Goal: Browse casually

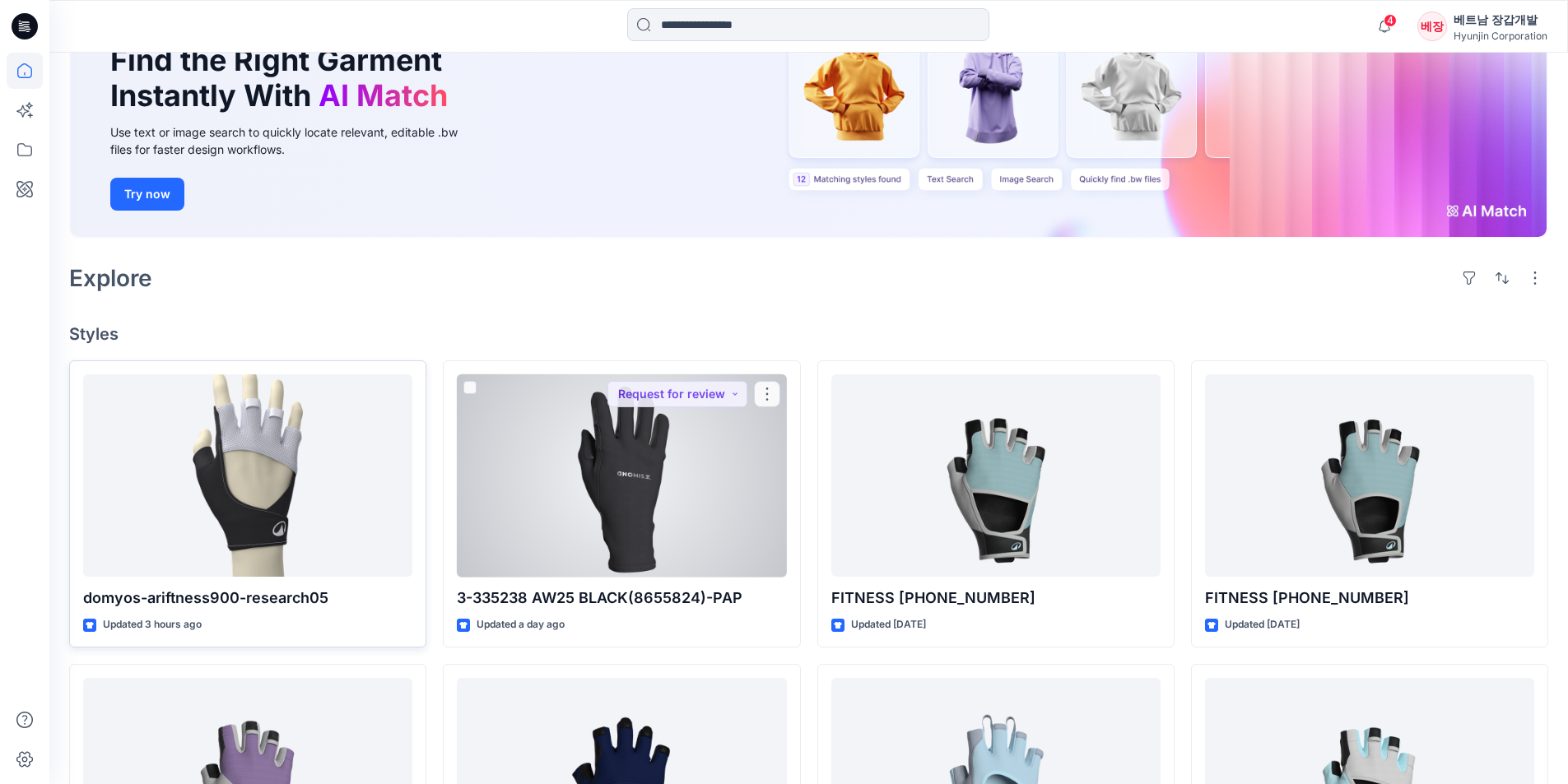
scroll to position [165, 0]
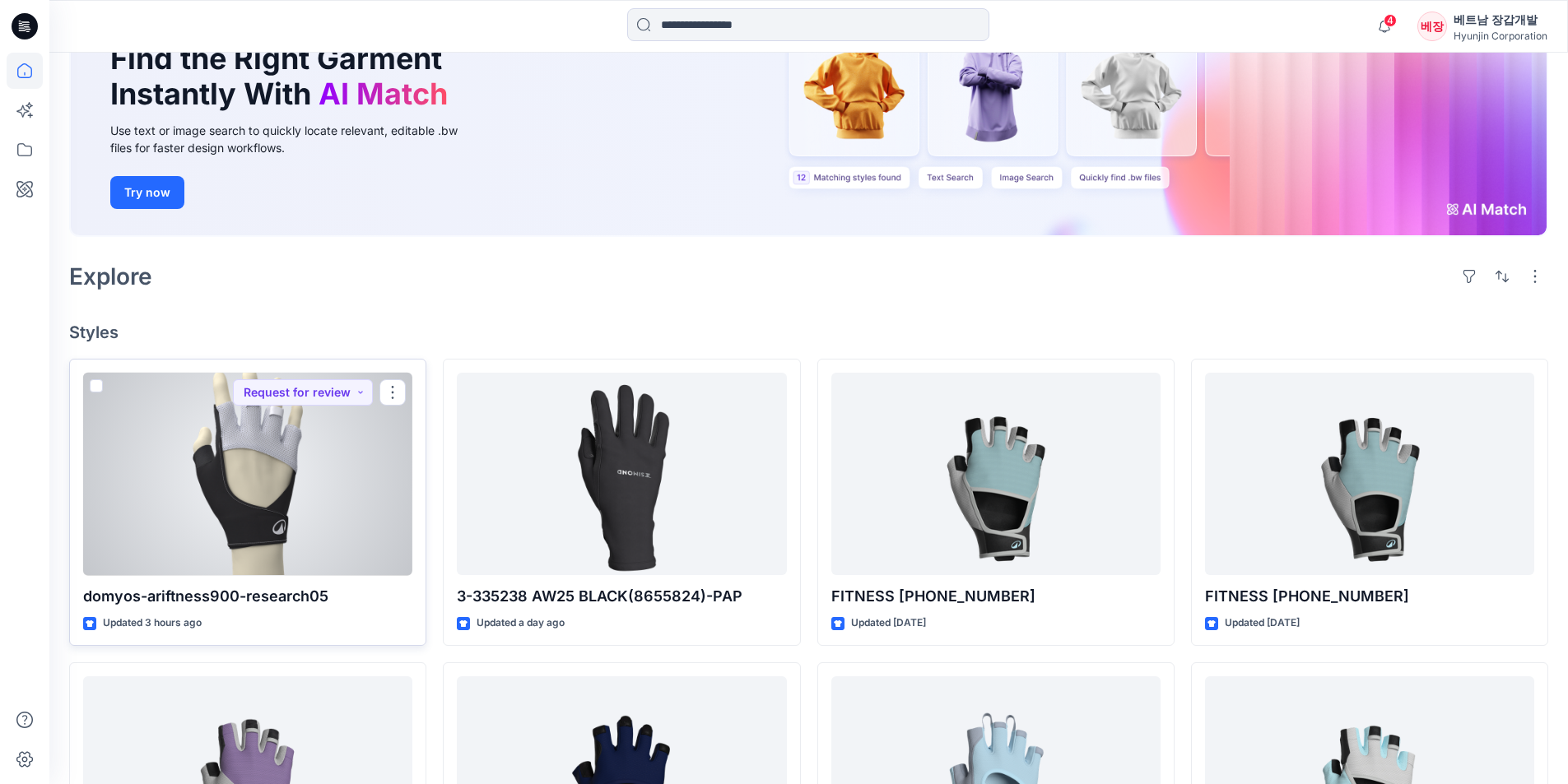
click at [254, 490] on div at bounding box center [248, 474] width 329 height 203
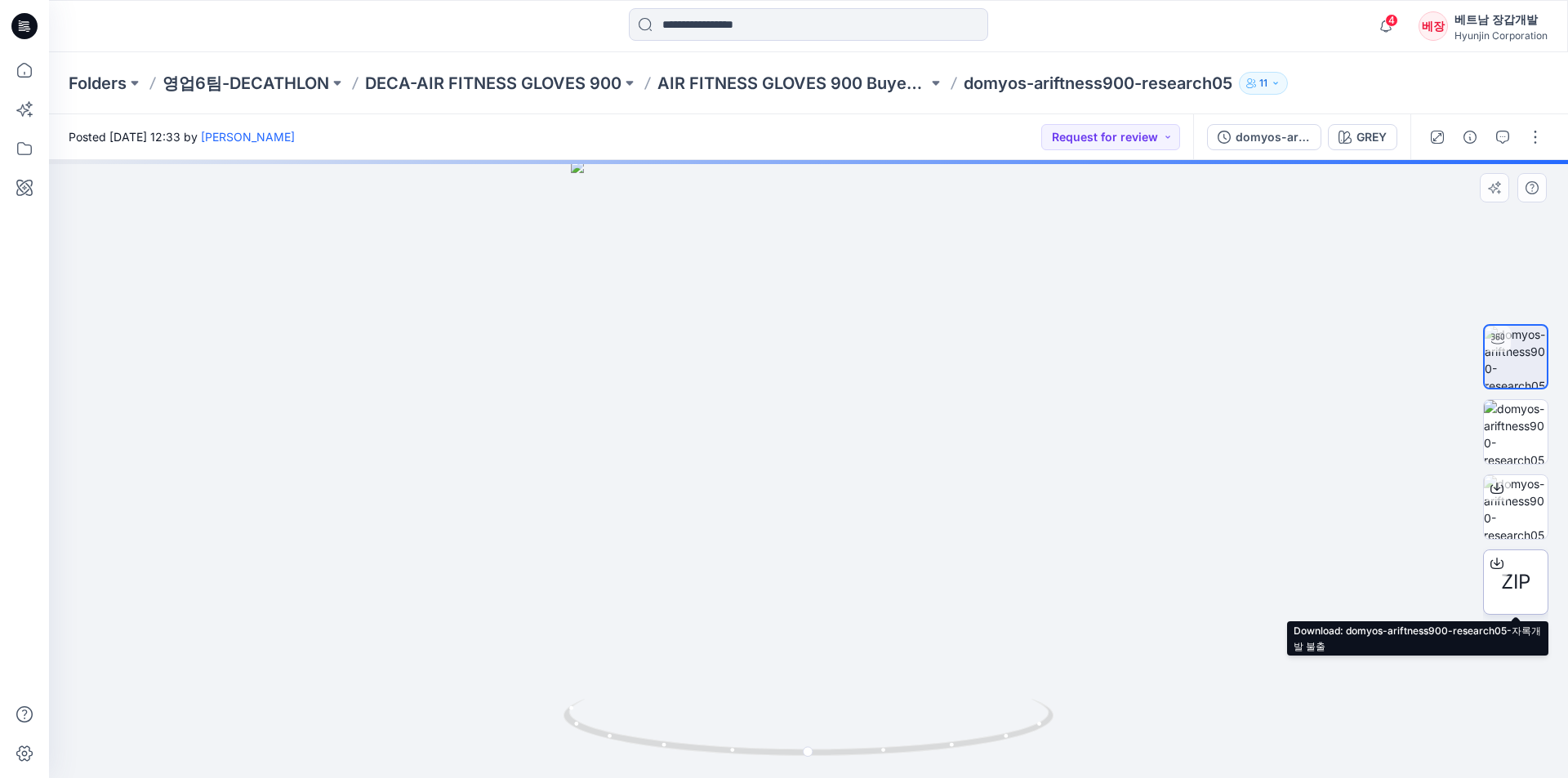
click at [1493, 562] on icon at bounding box center [1497, 563] width 13 height 13
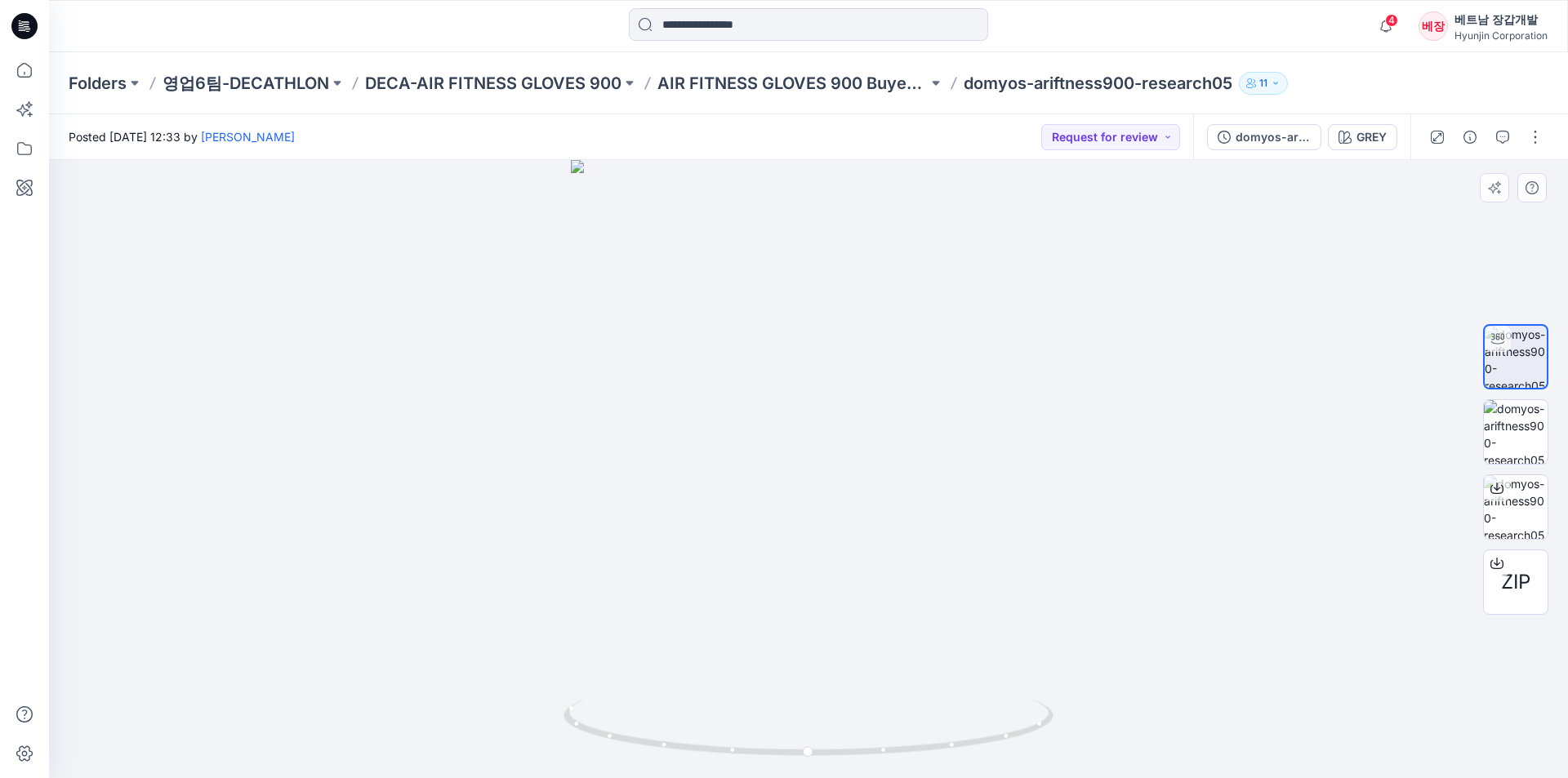
drag, startPoint x: 310, startPoint y: 375, endPoint x: 320, endPoint y: 374, distance: 10.0
click at [310, 375] on div at bounding box center [807, 468] width 1518 height 618
click at [856, 660] on div at bounding box center [807, 468] width 1518 height 618
drag, startPoint x: 938, startPoint y: 320, endPoint x: 887, endPoint y: 360, distance: 64.8
click at [887, 360] on div at bounding box center [807, 468] width 1518 height 618
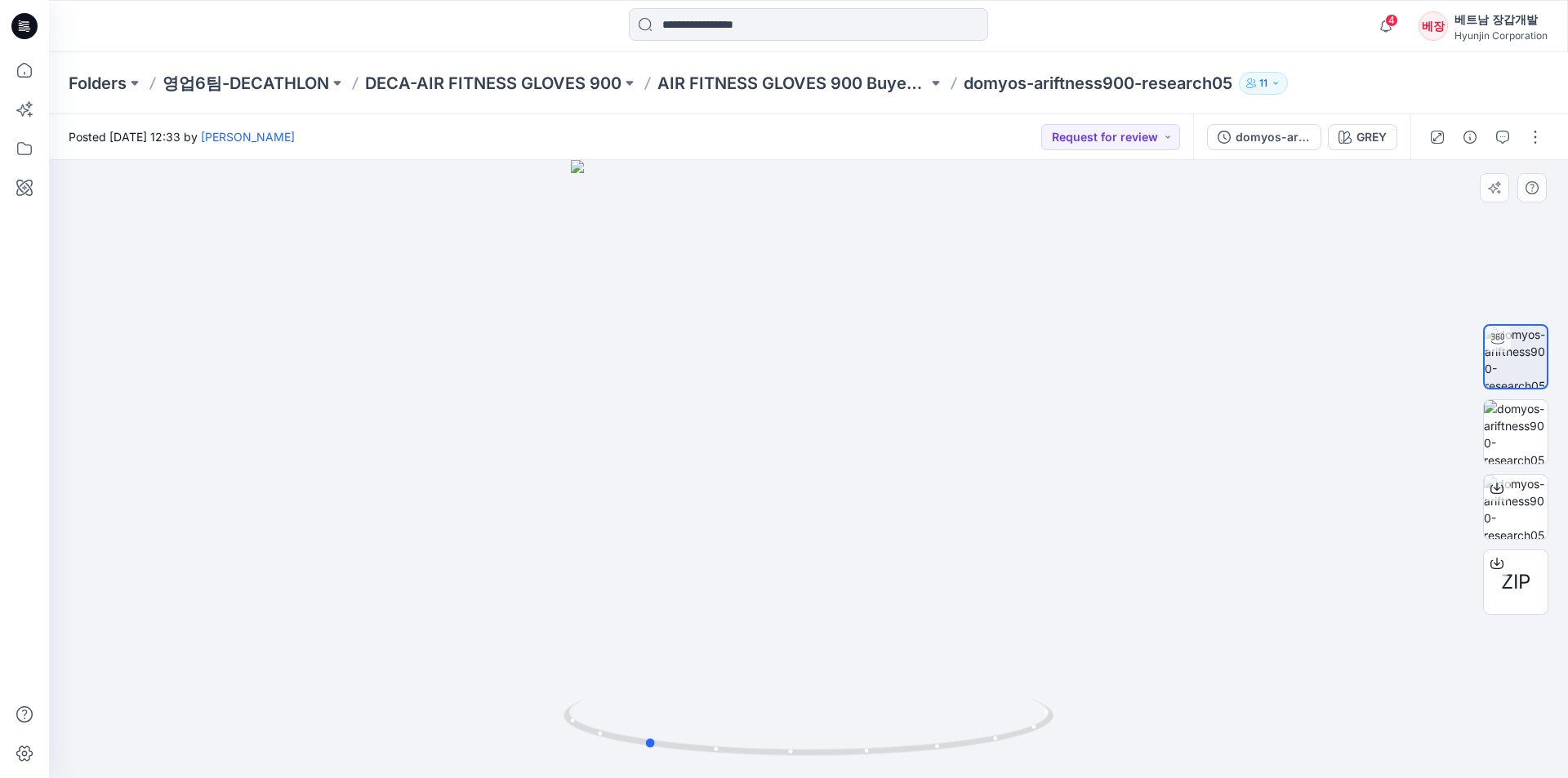
drag, startPoint x: 870, startPoint y: 568, endPoint x: 816, endPoint y: 576, distance: 54.6
click at [816, 576] on div at bounding box center [807, 468] width 1518 height 618
drag, startPoint x: 846, startPoint y: 578, endPoint x: 794, endPoint y: 586, distance: 52.6
click at [794, 586] on div at bounding box center [807, 468] width 1518 height 618
drag, startPoint x: 873, startPoint y: 512, endPoint x: 818, endPoint y: 517, distance: 55.2
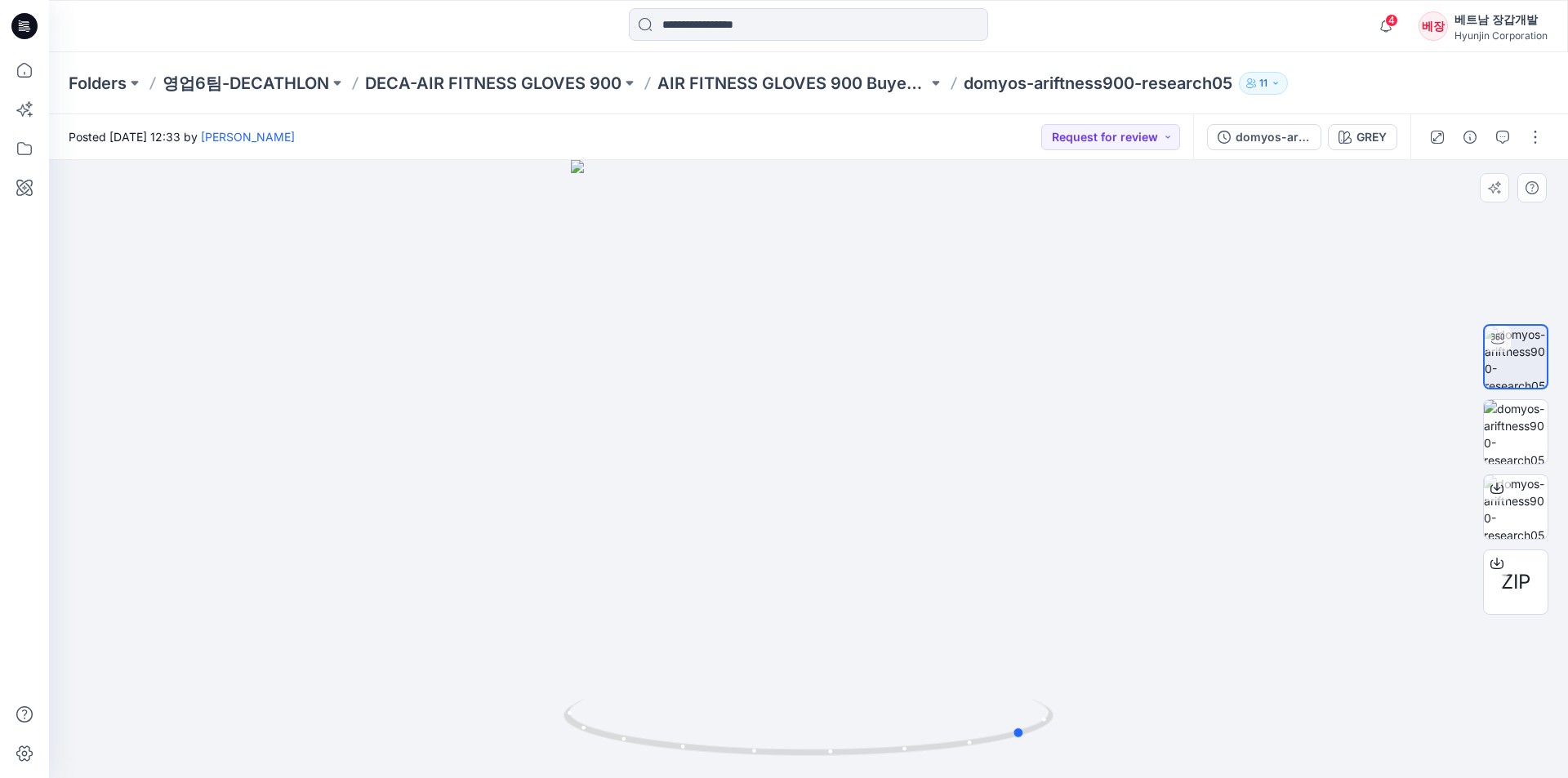
click at [818, 517] on div at bounding box center [807, 468] width 1518 height 618
drag, startPoint x: 870, startPoint y: 528, endPoint x: 813, endPoint y: 539, distance: 58.1
click at [813, 539] on div at bounding box center [807, 468] width 1518 height 618
drag, startPoint x: 869, startPoint y: 542, endPoint x: 816, endPoint y: 551, distance: 53.8
click at [816, 551] on div at bounding box center [807, 468] width 1518 height 618
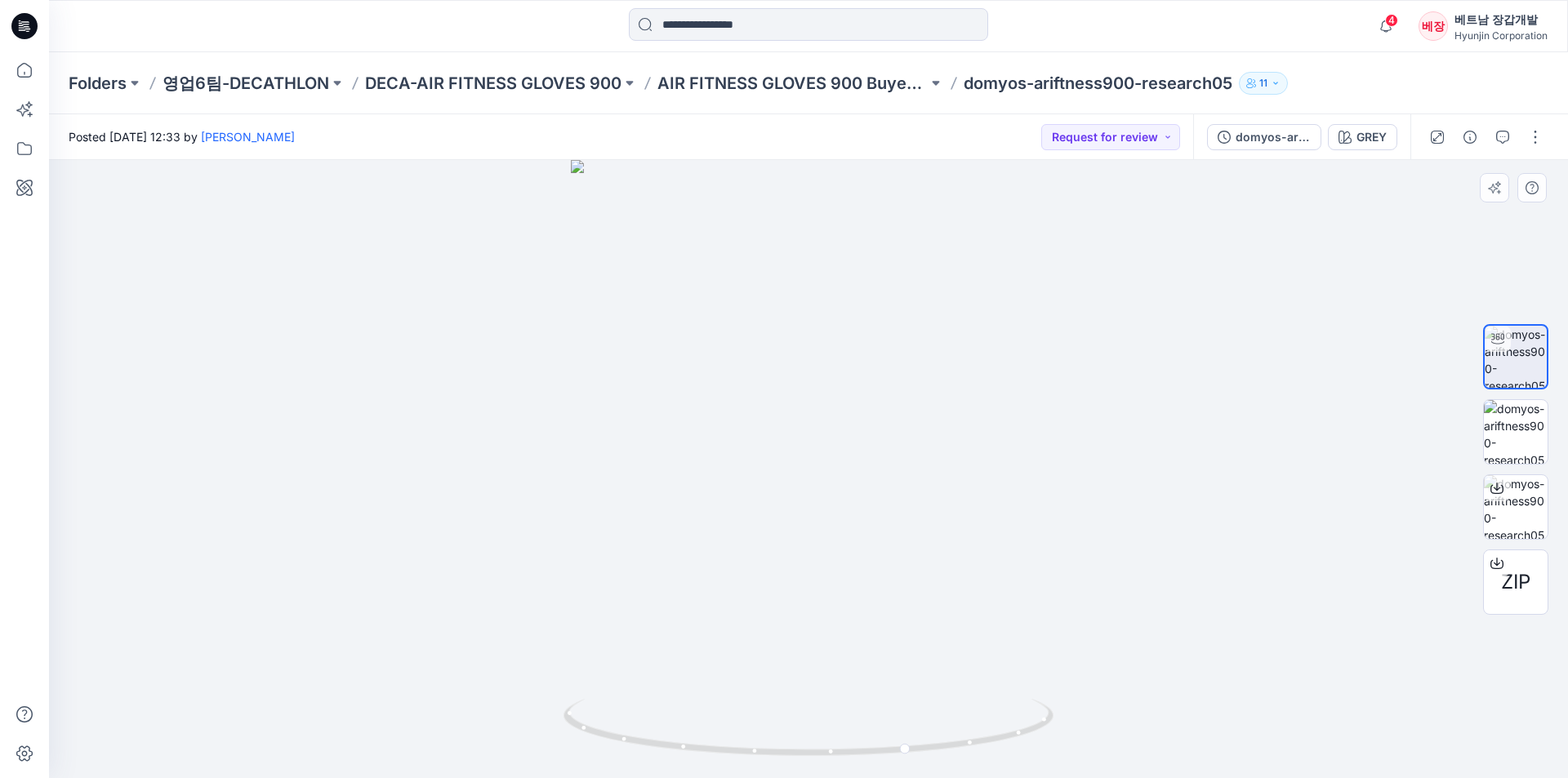
drag, startPoint x: 883, startPoint y: 605, endPoint x: 821, endPoint y: 615, distance: 62.8
click at [821, 615] on div at bounding box center [807, 468] width 1518 height 618
drag, startPoint x: 865, startPoint y: 492, endPoint x: 838, endPoint y: 494, distance: 27.1
click at [838, 494] on div at bounding box center [807, 468] width 1518 height 618
drag, startPoint x: 892, startPoint y: 440, endPoint x: 814, endPoint y: 442, distance: 78.0
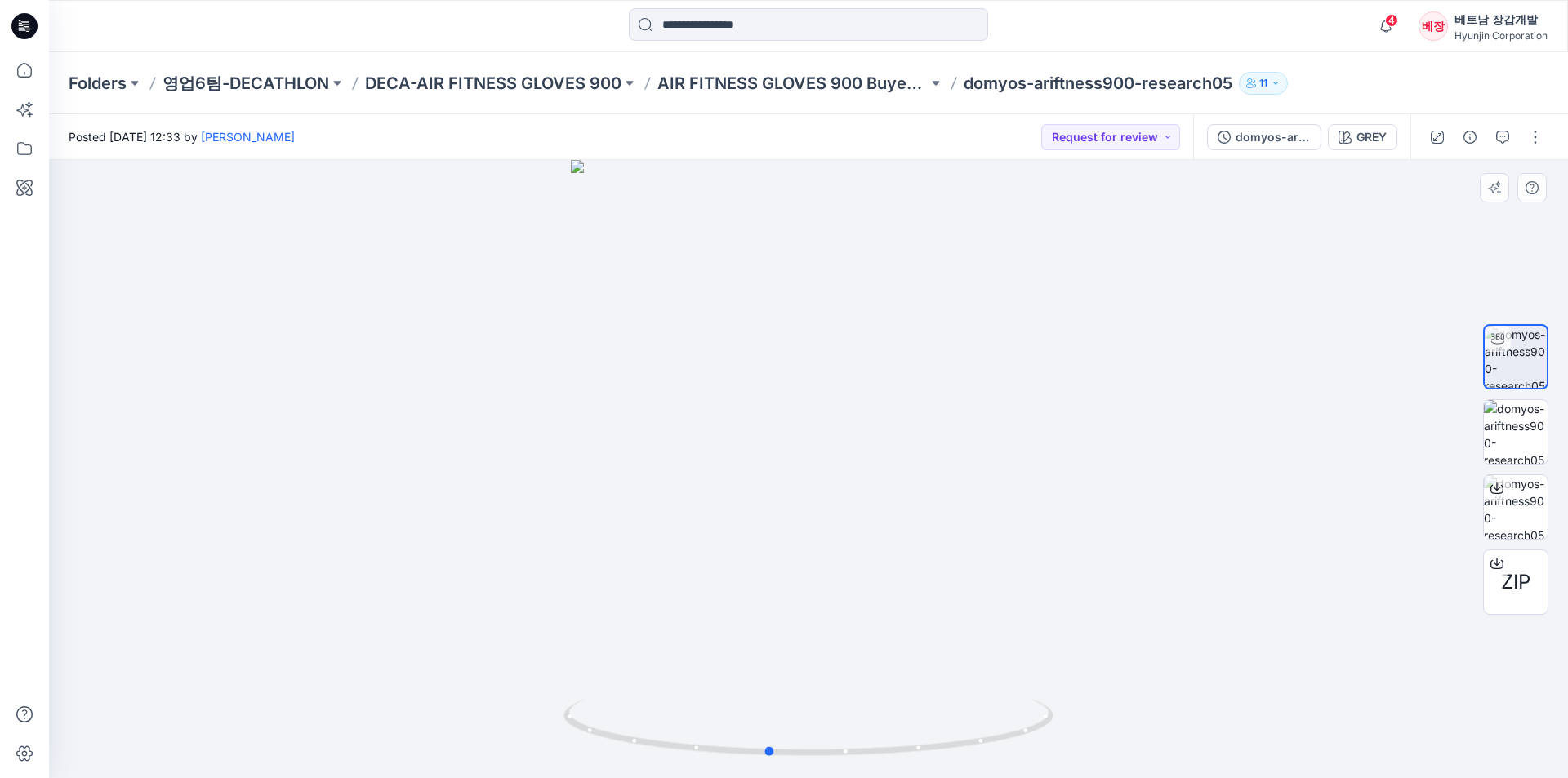
click at [814, 442] on div at bounding box center [807, 468] width 1518 height 618
drag, startPoint x: 792, startPoint y: 339, endPoint x: 884, endPoint y: 328, distance: 92.7
click at [880, 328] on div at bounding box center [807, 468] width 1518 height 618
drag, startPoint x: 801, startPoint y: 404, endPoint x: 973, endPoint y: 373, distance: 174.8
click at [968, 371] on div at bounding box center [807, 468] width 1518 height 618
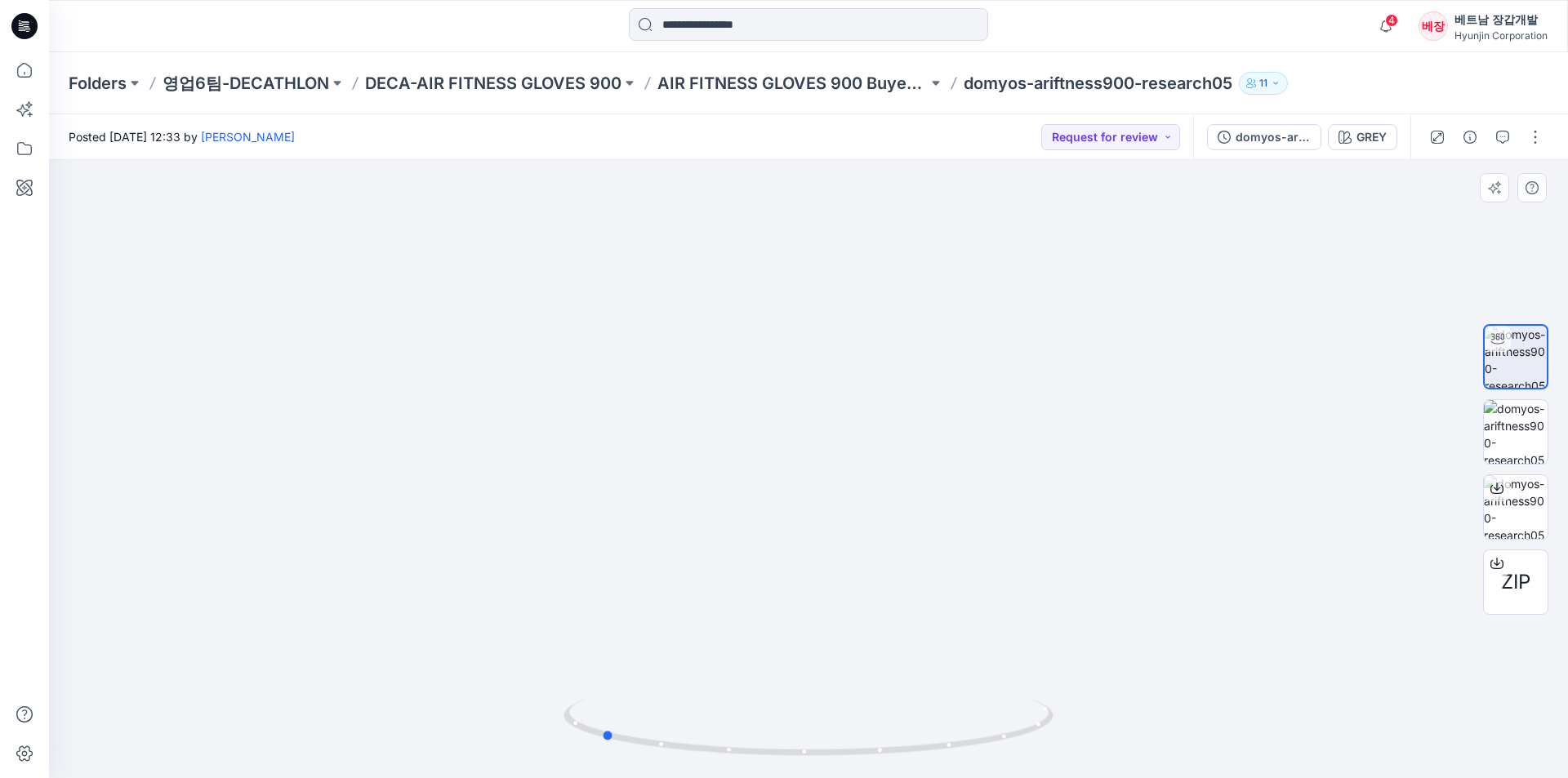
drag, startPoint x: 856, startPoint y: 480, endPoint x: 933, endPoint y: 480, distance: 77.0
click at [933, 480] on div at bounding box center [807, 468] width 1518 height 618
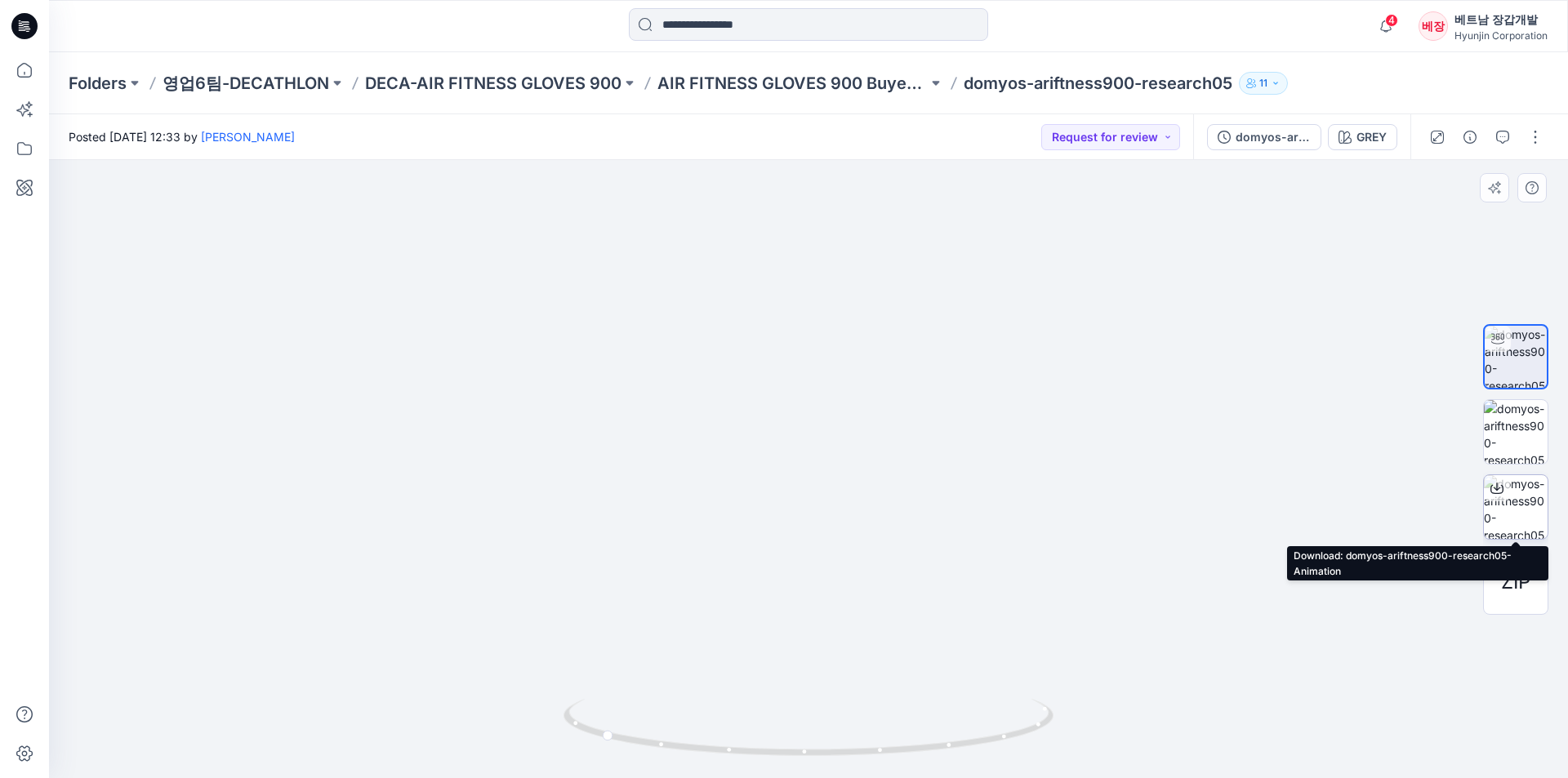
click at [1519, 513] on img at bounding box center [1515, 507] width 64 height 64
click at [723, 458] on img at bounding box center [807, 449] width 536 height 658
drag, startPoint x: 830, startPoint y: 512, endPoint x: 886, endPoint y: 676, distance: 173.3
click at [886, 681] on img at bounding box center [807, 468] width 536 height 618
drag, startPoint x: 839, startPoint y: 575, endPoint x: 828, endPoint y: 365, distance: 210.3
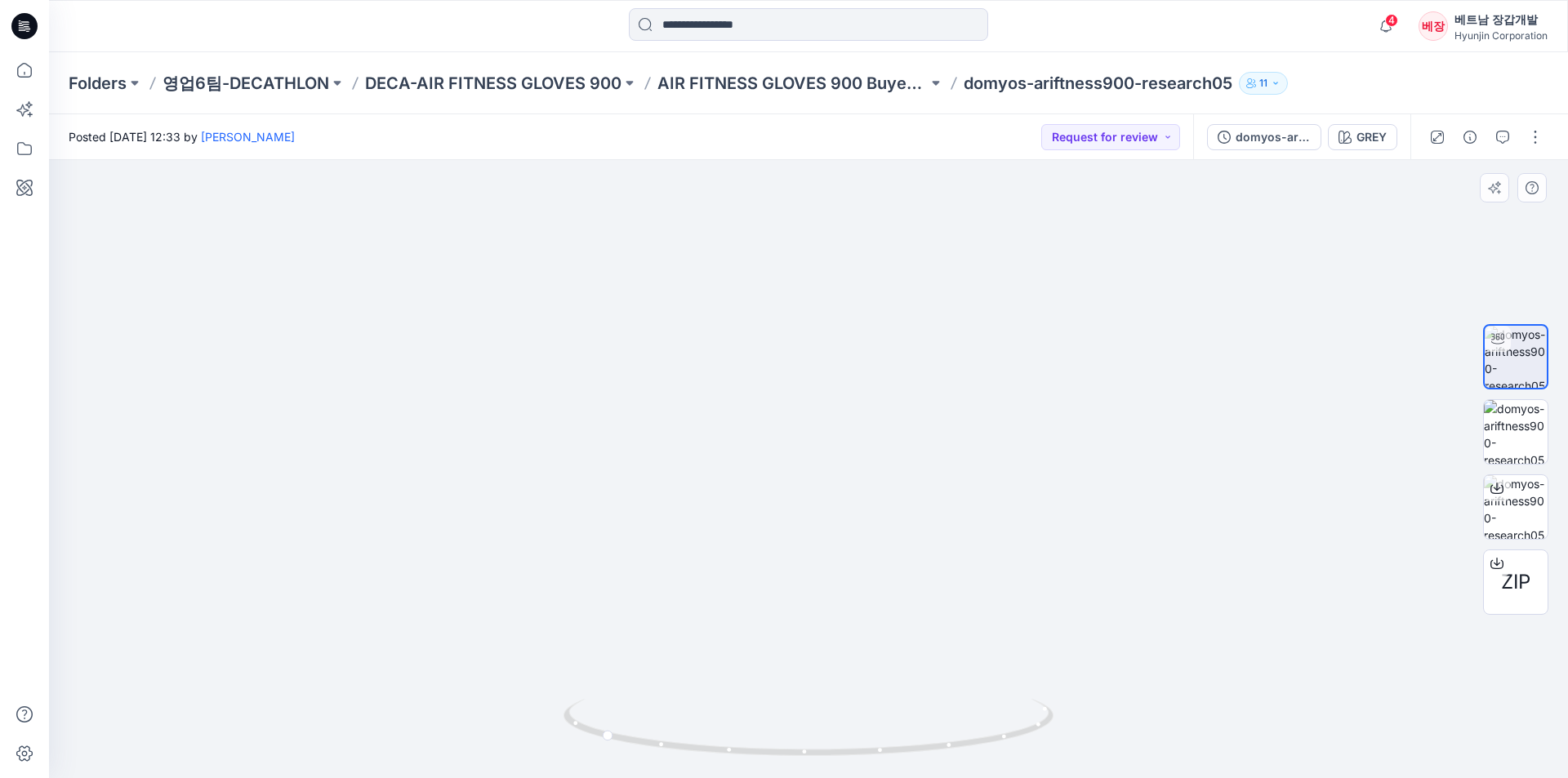
click at [827, 359] on img at bounding box center [807, 429] width 536 height 697
drag, startPoint x: 857, startPoint y: 485, endPoint x: 763, endPoint y: 469, distance: 95.4
click at [710, 494] on img at bounding box center [807, 429] width 536 height 697
drag, startPoint x: 968, startPoint y: 324, endPoint x: 811, endPoint y: 470, distance: 214.4
click at [726, 359] on img at bounding box center [807, 439] width 536 height 677
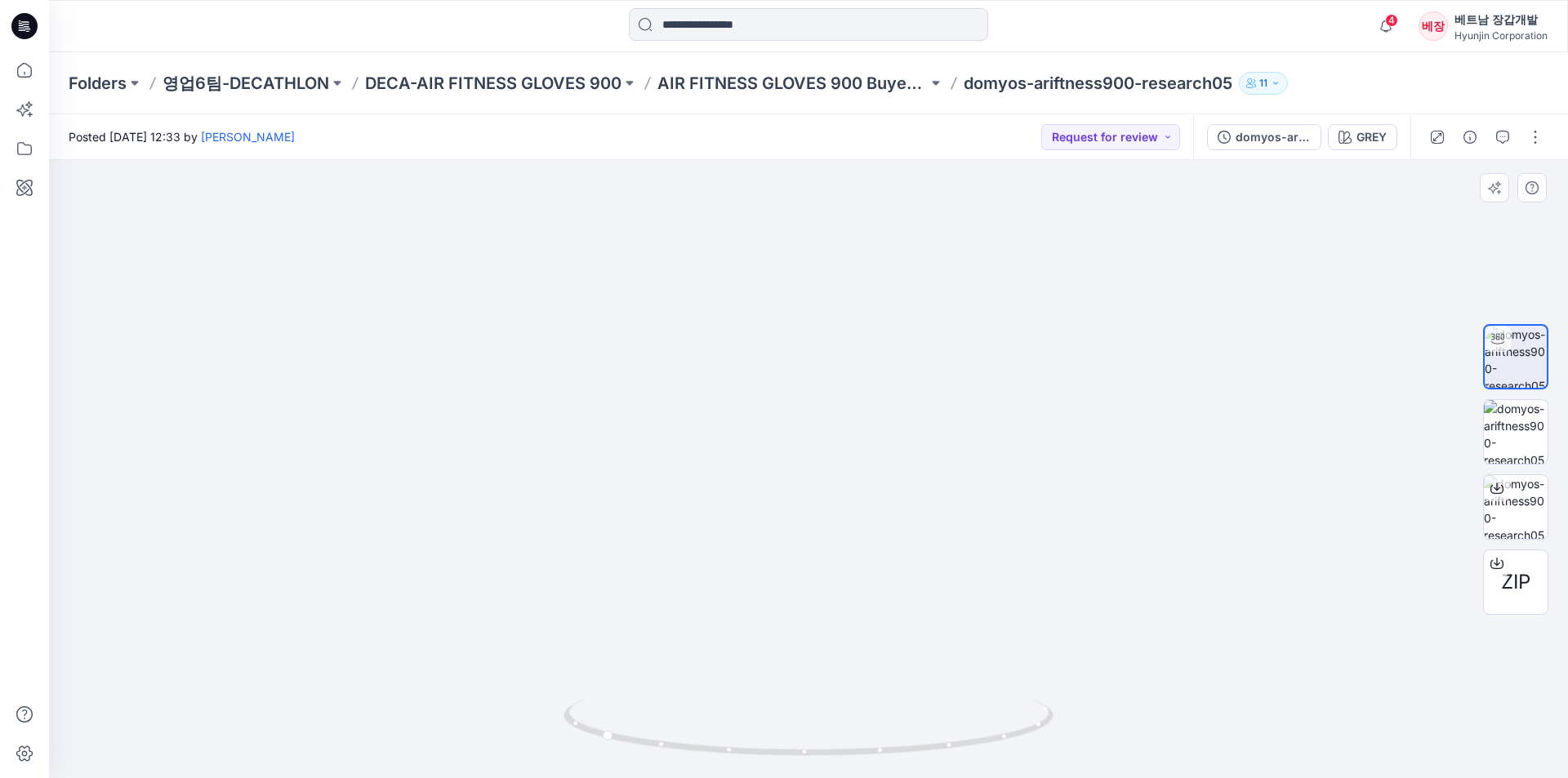
click at [849, 653] on img at bounding box center [807, 452] width 536 height 648
click at [849, 654] on img at bounding box center [807, 452] width 536 height 648
drag, startPoint x: 691, startPoint y: 294, endPoint x: 875, endPoint y: 535, distance: 303.2
click at [875, 535] on div at bounding box center [807, 468] width 1518 height 618
